Goal: Transaction & Acquisition: Purchase product/service

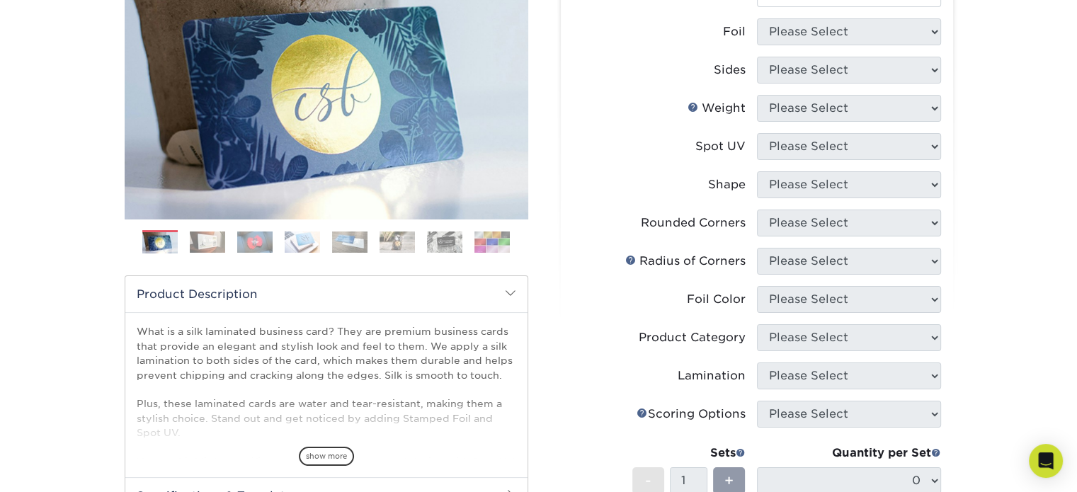
scroll to position [212, 0]
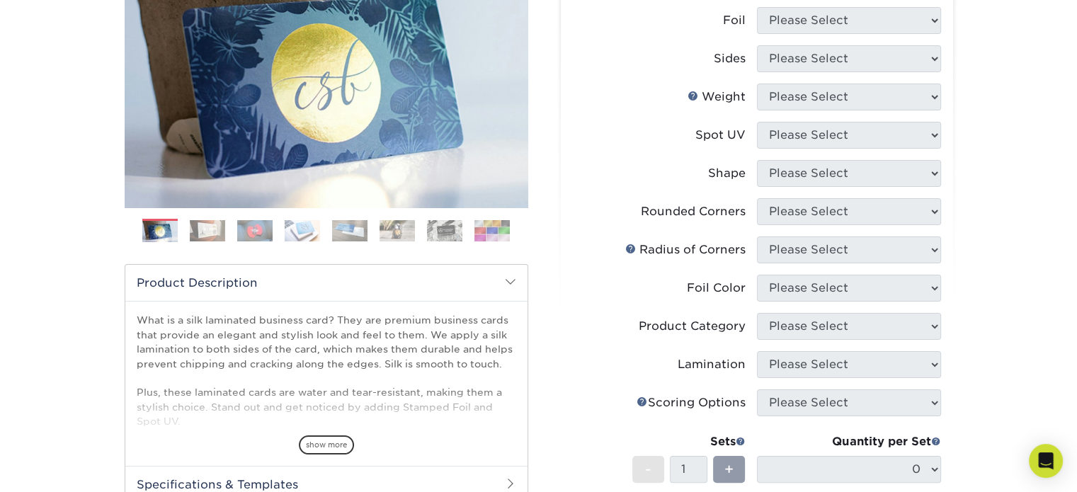
click at [930, 188] on li "Shape Please Select" at bounding box center [757, 179] width 368 height 38
click at [930, 187] on li "Shape Please Select" at bounding box center [757, 179] width 368 height 38
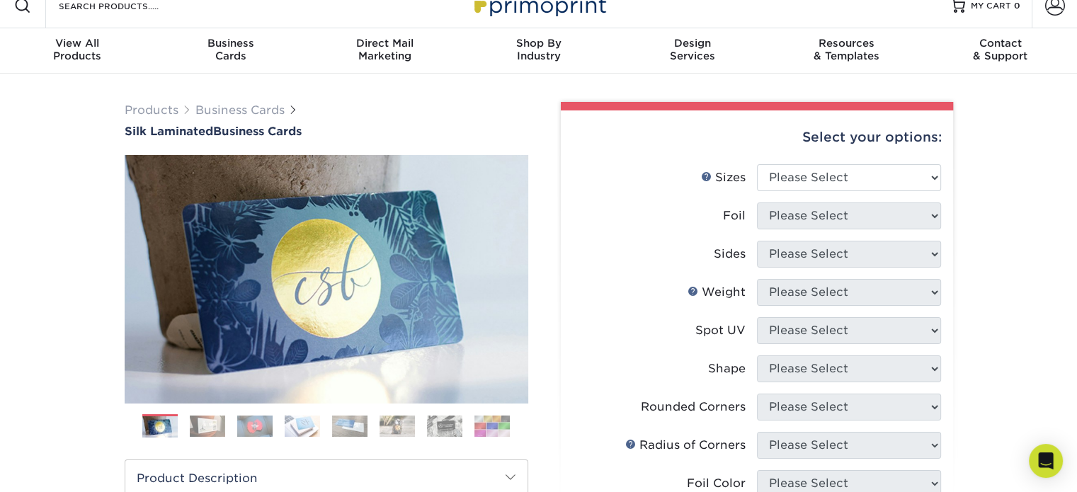
scroll to position [0, 0]
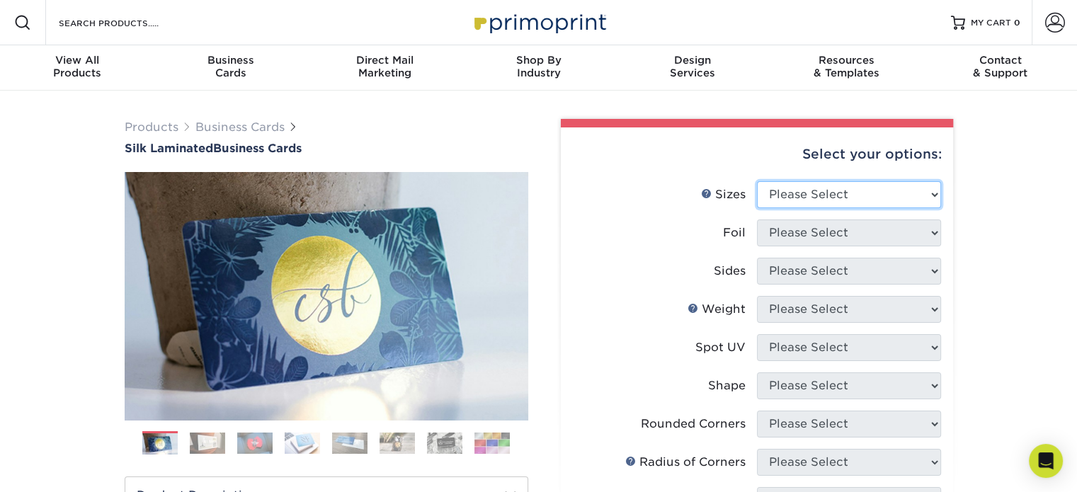
click at [872, 192] on select "Please Select 1.5" x 3.5" - Mini 1.75" x 3.5" - Mini 2" x 2" - Square 2" x 3" -…" at bounding box center [849, 194] width 184 height 27
select select "2.00x3.50"
click at [757, 181] on select "Please Select 1.5" x 3.5" - Mini 1.75" x 3.5" - Mini 2" x 2" - Square 2" x 3" -…" at bounding box center [849, 194] width 184 height 27
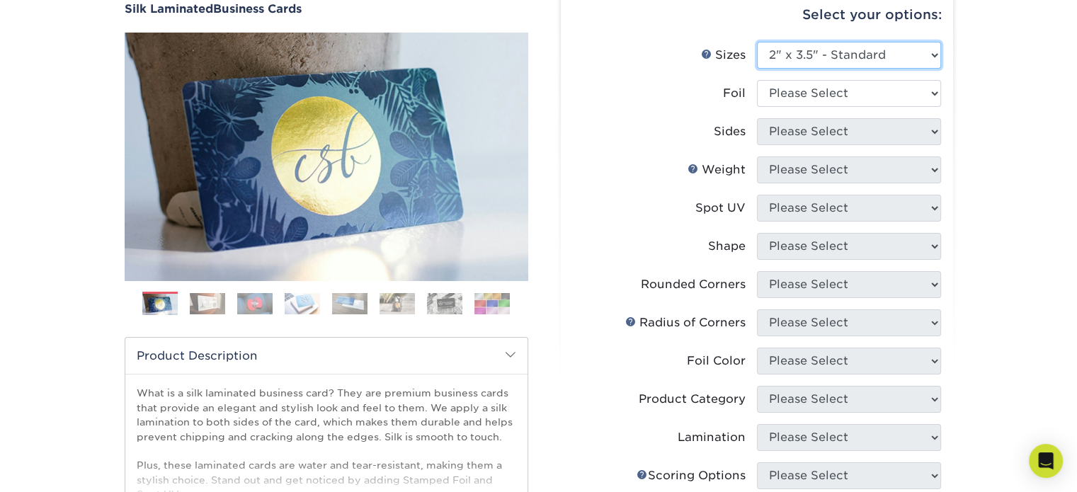
scroll to position [142, 0]
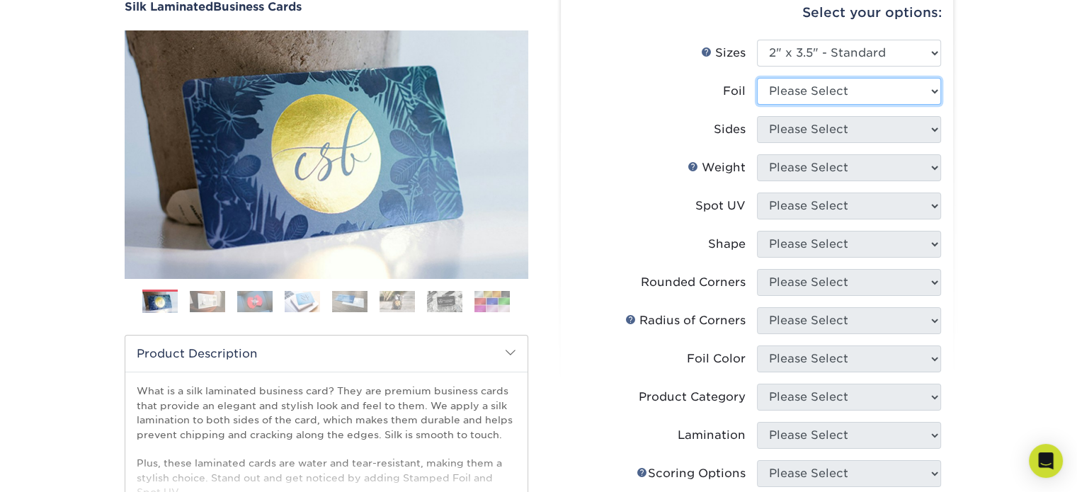
click at [887, 98] on select "Please Select Yes No" at bounding box center [849, 91] width 184 height 27
select select "0"
click at [757, 78] on select "Please Select Yes No" at bounding box center [849, 91] width 184 height 27
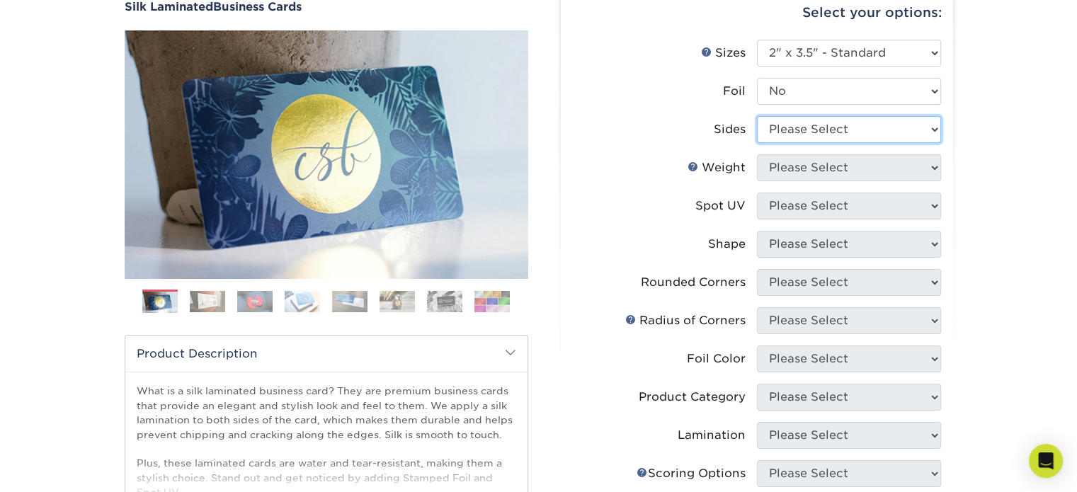
click at [841, 124] on select "Please Select Print Both Sides Print Front Only" at bounding box center [849, 129] width 184 height 27
select select "13abbda7-1d64-4f25-8bb2-c179b224825d"
click at [757, 116] on select "Please Select Print Both Sides Print Front Only" at bounding box center [849, 129] width 184 height 27
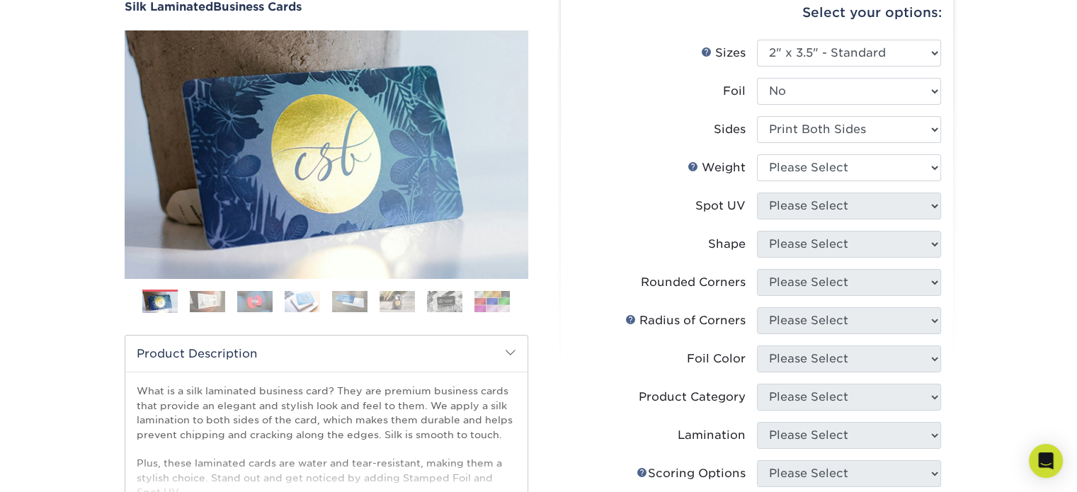
click at [853, 186] on li "Weight Help Weight Please Select 16PT" at bounding box center [757, 173] width 368 height 38
click at [853, 170] on select "Please Select 16PT" at bounding box center [849, 167] width 184 height 27
select select "16PT"
click at [757, 154] on select "Please Select 16PT" at bounding box center [849, 167] width 184 height 27
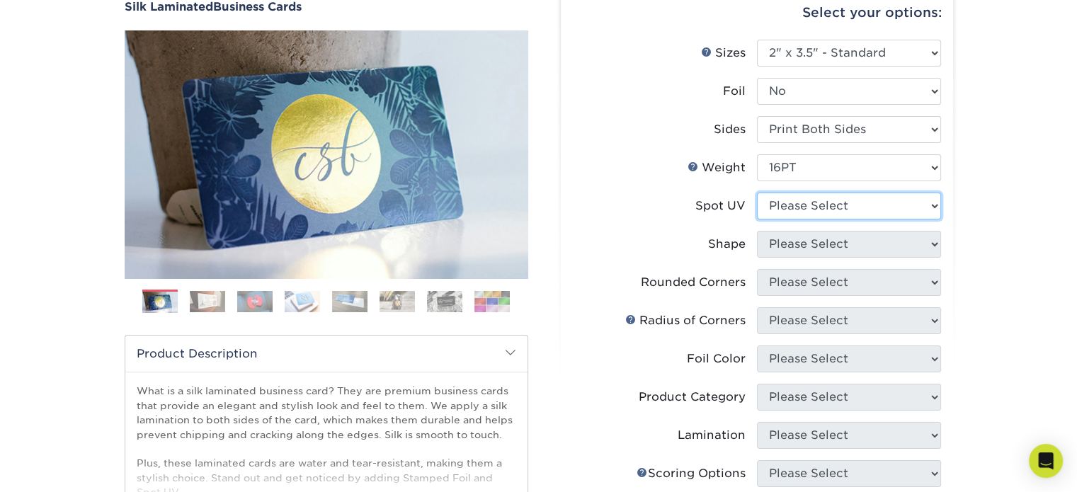
click at [853, 209] on select "Please Select No Spot UV Front and Back (Both Sides) Front Only Back Only" at bounding box center [849, 206] width 184 height 27
select select "3"
click at [757, 193] on select "Please Select No Spot UV Front and Back (Both Sides) Front Only Back Only" at bounding box center [849, 206] width 184 height 27
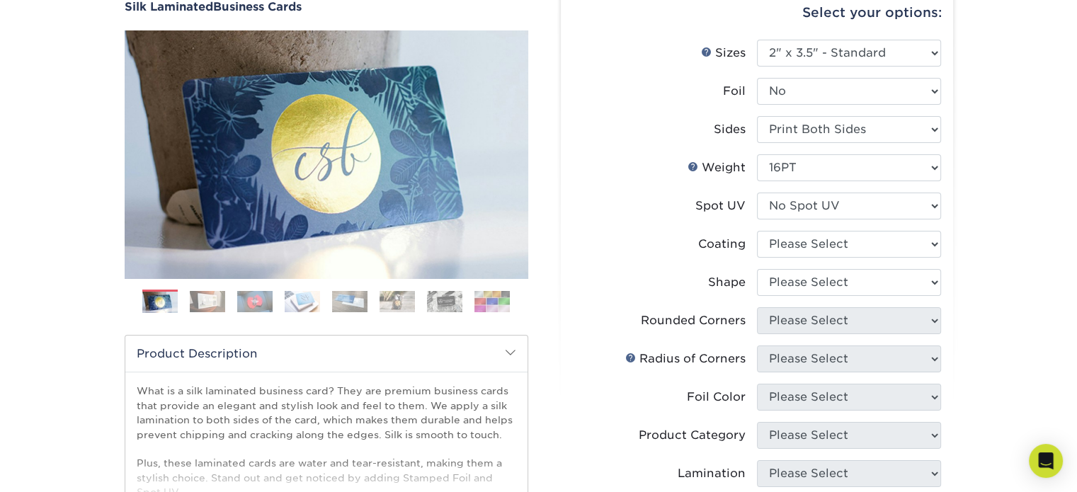
click at [850, 263] on li "Coating" at bounding box center [757, 250] width 368 height 38
click at [838, 249] on select at bounding box center [849, 244] width 184 height 27
select select "3e7618de-abca-4bda-9f97-8b9129e913d8"
click at [757, 231] on select at bounding box center [849, 244] width 184 height 27
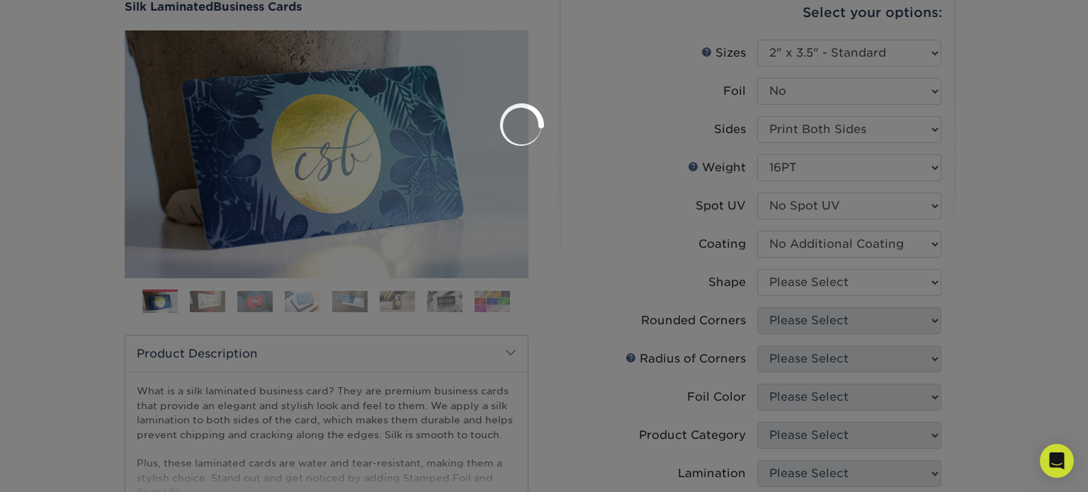
click at [819, 283] on div at bounding box center [544, 246] width 1088 height 492
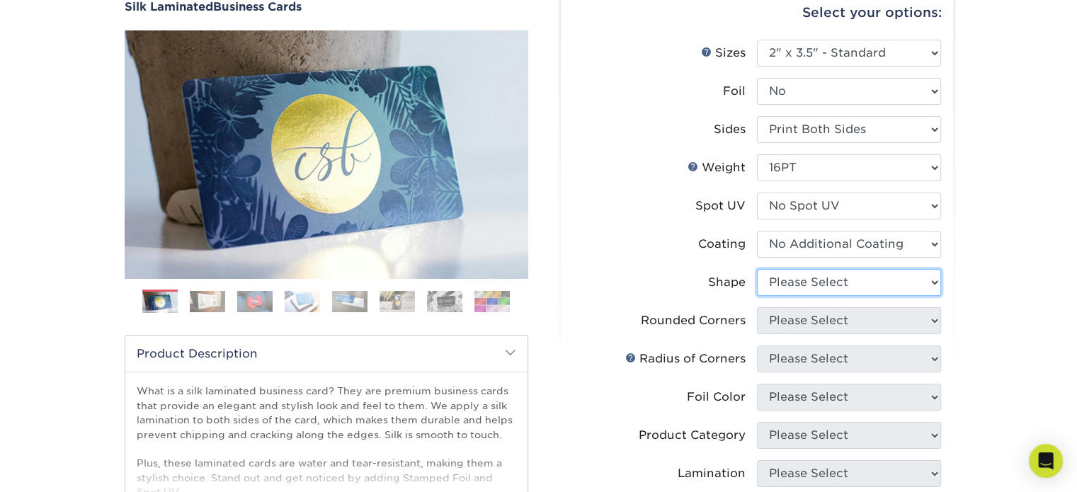
click at [819, 283] on select "Please Select Standard Oval" at bounding box center [849, 282] width 184 height 27
select select "oval"
click at [757, 269] on select "Please Select Standard Oval" at bounding box center [849, 282] width 184 height 27
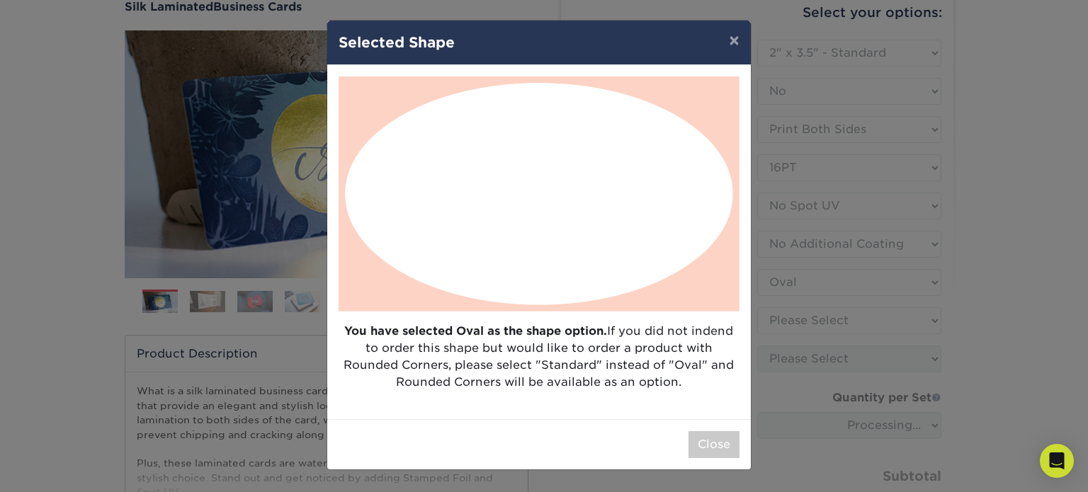
drag, startPoint x: 442, startPoint y: 51, endPoint x: 431, endPoint y: 61, distance: 15.1
click at [729, 48] on button "×" at bounding box center [733, 41] width 33 height 40
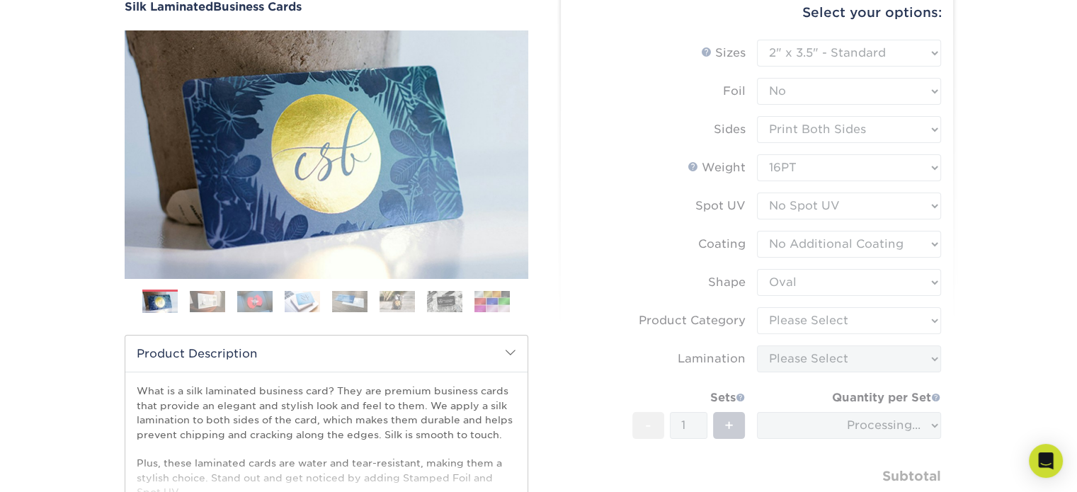
drag, startPoint x: 644, startPoint y: 69, endPoint x: 552, endPoint y: 76, distance: 91.6
